Goal: Transaction & Acquisition: Purchase product/service

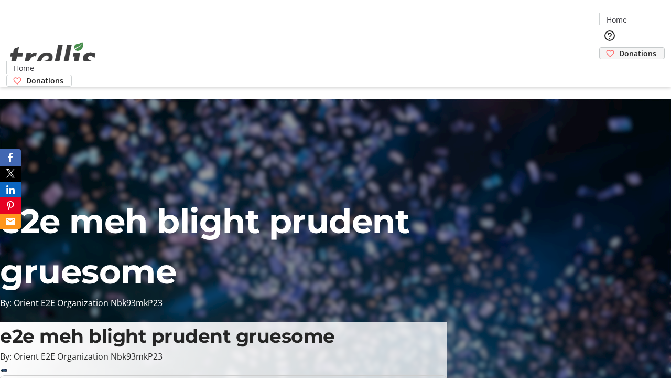
click at [619, 48] on span "Donations" at bounding box center [637, 53] width 37 height 11
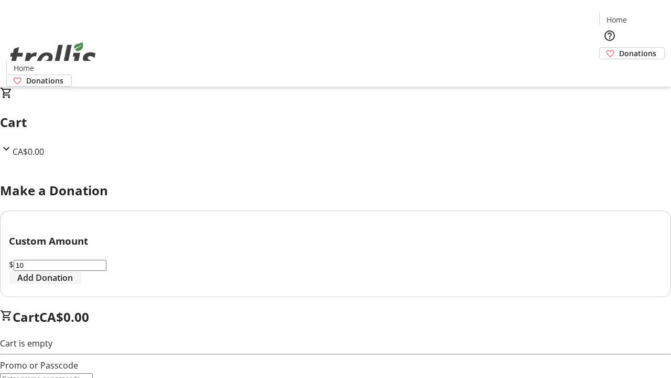
click at [73, 284] on span "Add Donation" at bounding box center [45, 277] width 56 height 13
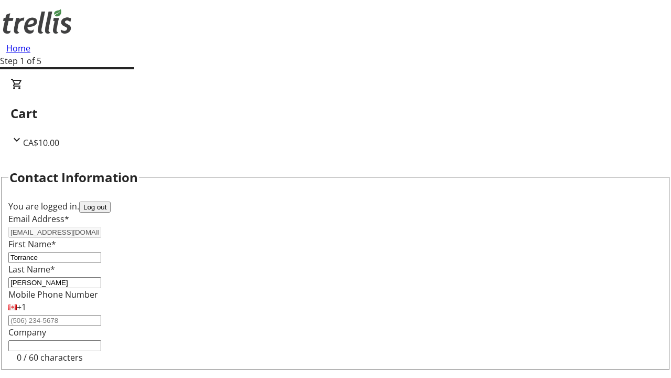
select select "CA"
type input "[STREET_ADDRESS][PERSON_NAME]"
type input "Kelowna"
select select "BC"
type input "Kelowna"
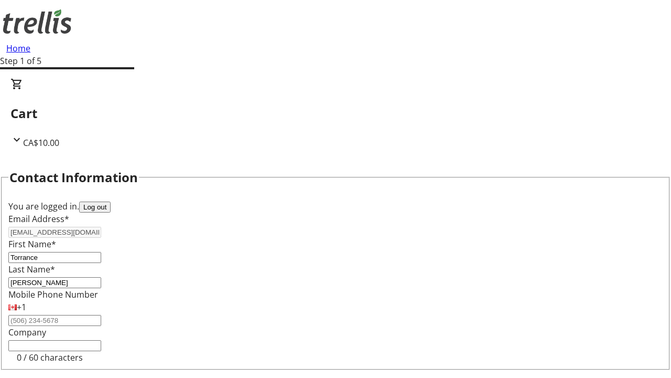
type input "V1Y 0C2"
